Goal: Task Accomplishment & Management: Use online tool/utility

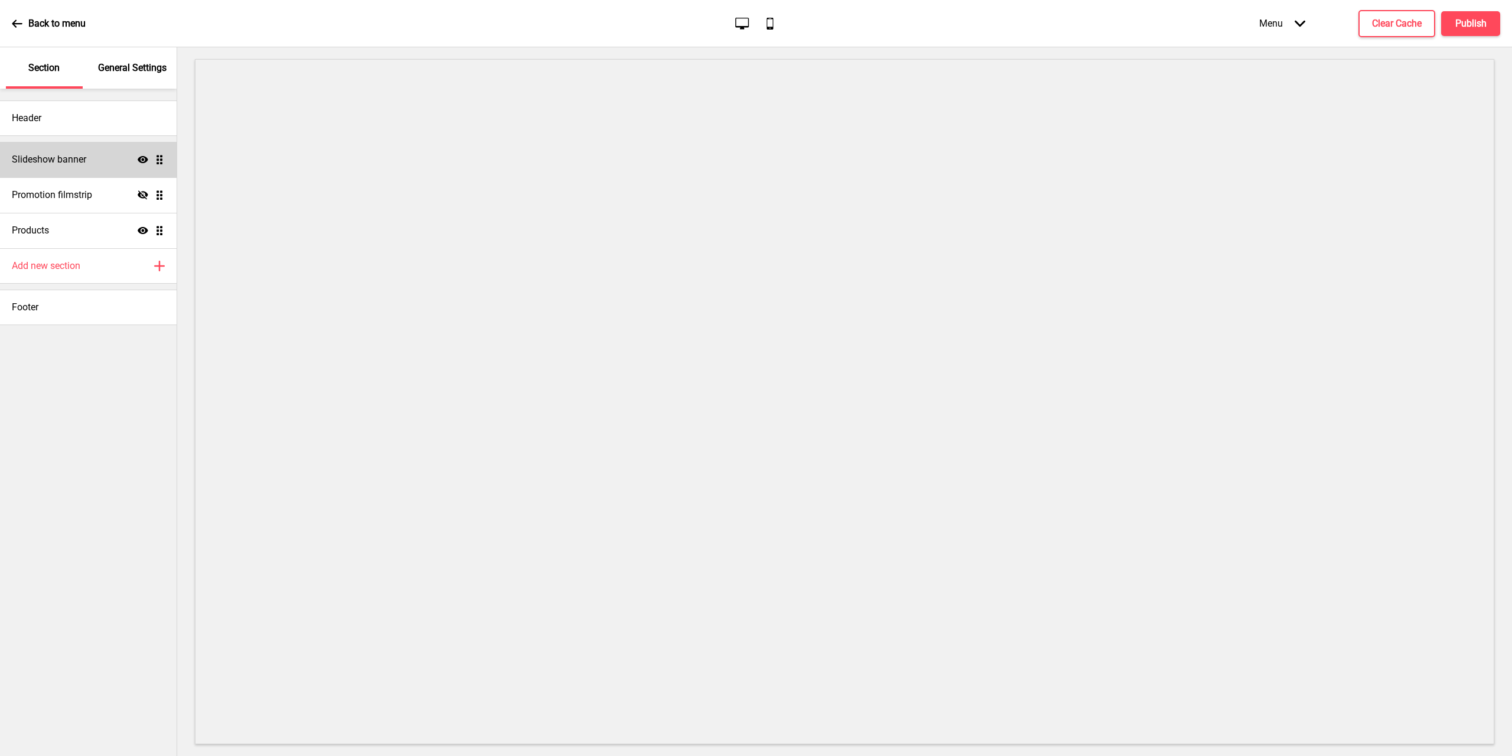
click at [66, 157] on h4 "Slideshow banner" at bounding box center [49, 159] width 74 height 13
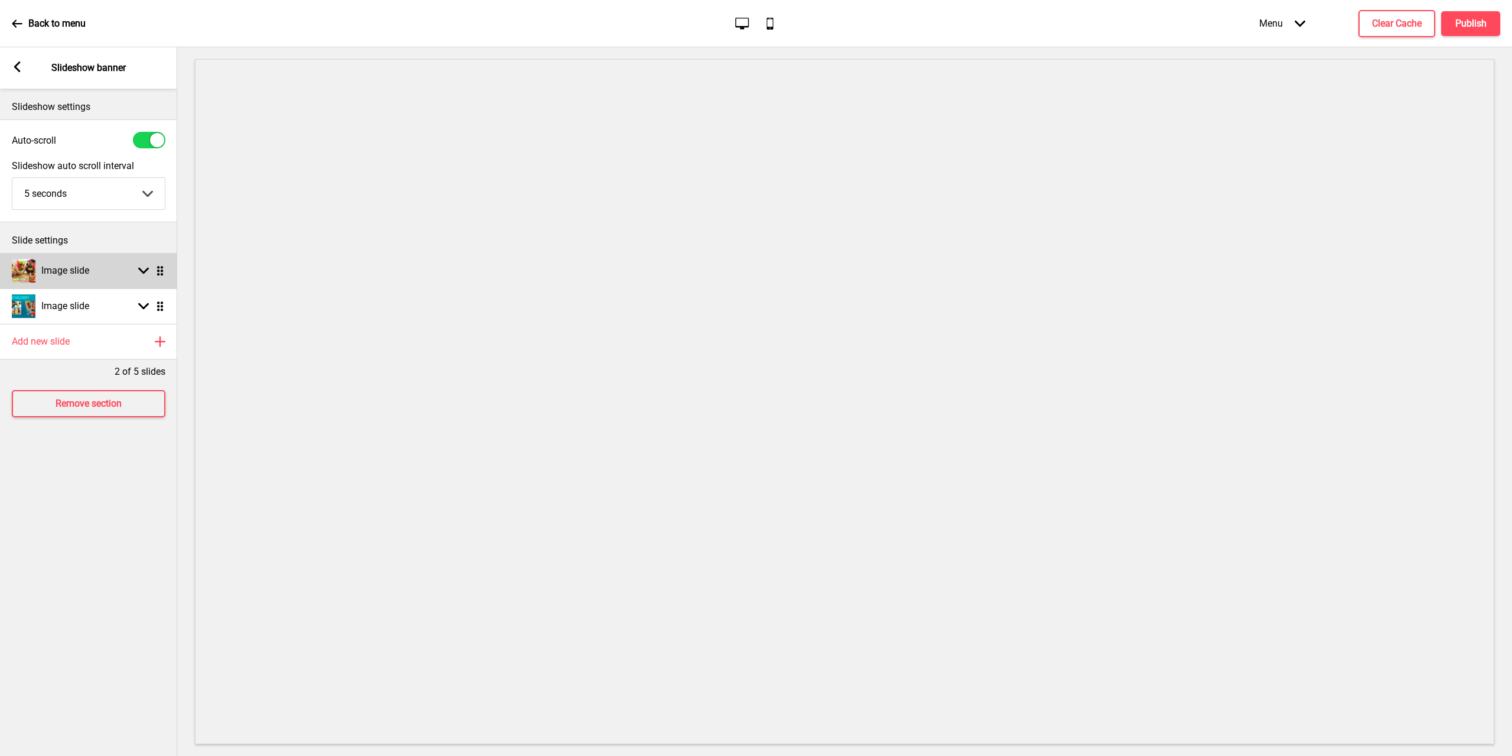
click at [127, 271] on div "Image slide Arrow down Drag" at bounding box center [88, 270] width 177 height 35
select select "right"
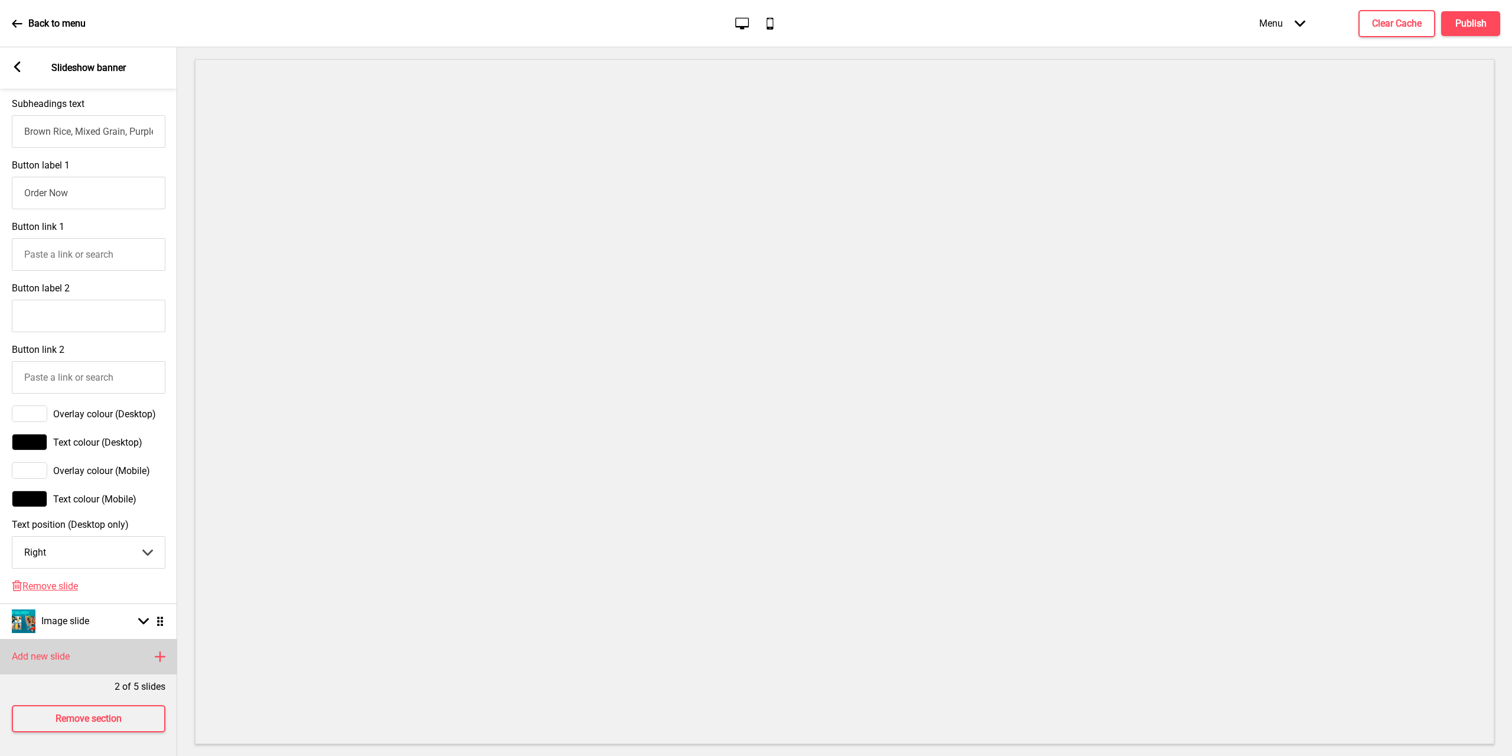
scroll to position [451, 0]
click at [152, 646] on div "Add new slide Plus" at bounding box center [88, 656] width 177 height 35
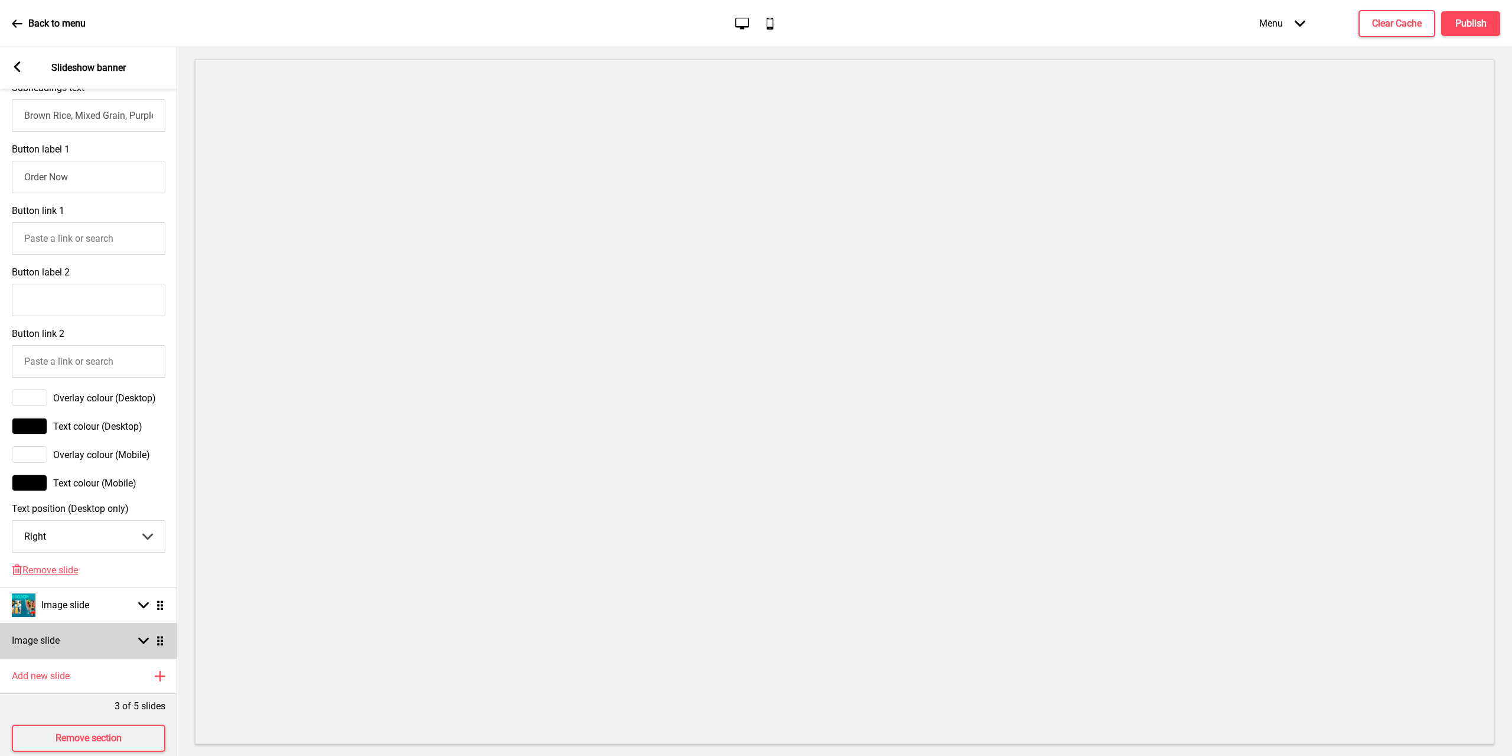
click at [144, 646] on rect at bounding box center [143, 640] width 11 height 11
select select "right"
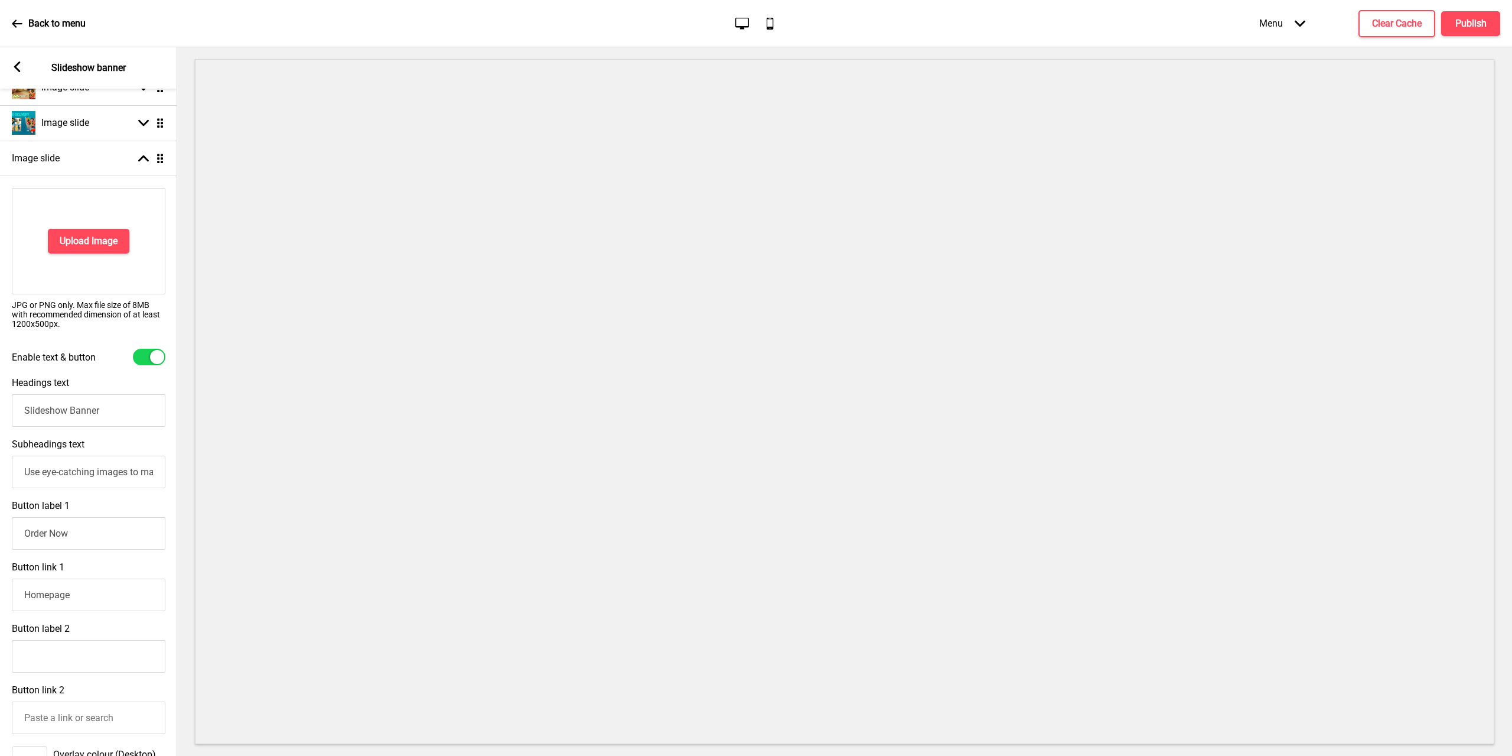
scroll to position [155, 0]
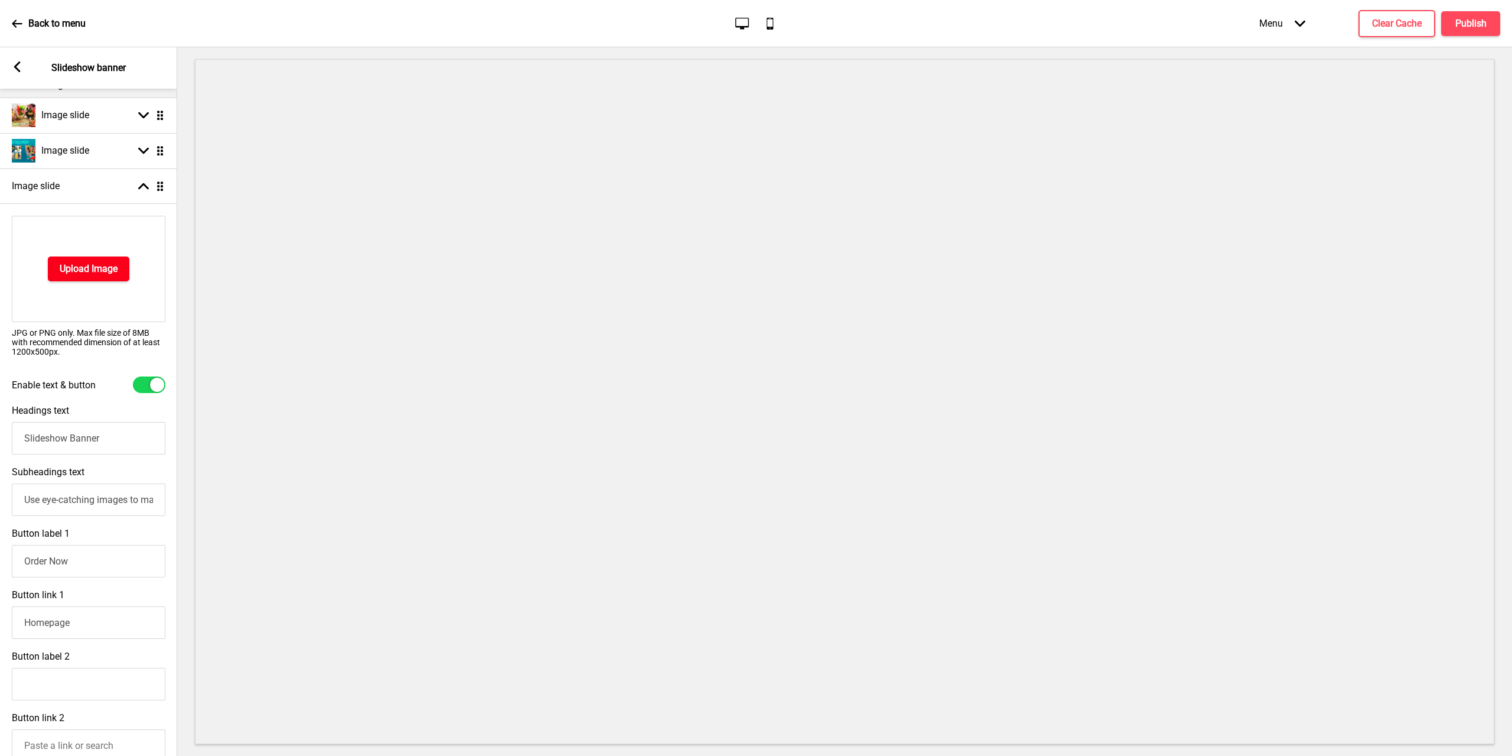
click at [95, 262] on h4 "Upload Image" at bounding box center [89, 268] width 58 height 13
drag, startPoint x: 10, startPoint y: 352, endPoint x: 56, endPoint y: 356, distance: 46.3
click at [56, 356] on div "Upload Image JPG or PNG only. Max file size of 8MB with recommended dimension o…" at bounding box center [88, 290] width 177 height 161
copy p "1200x500px"
